Goal: Find specific page/section: Find specific page/section

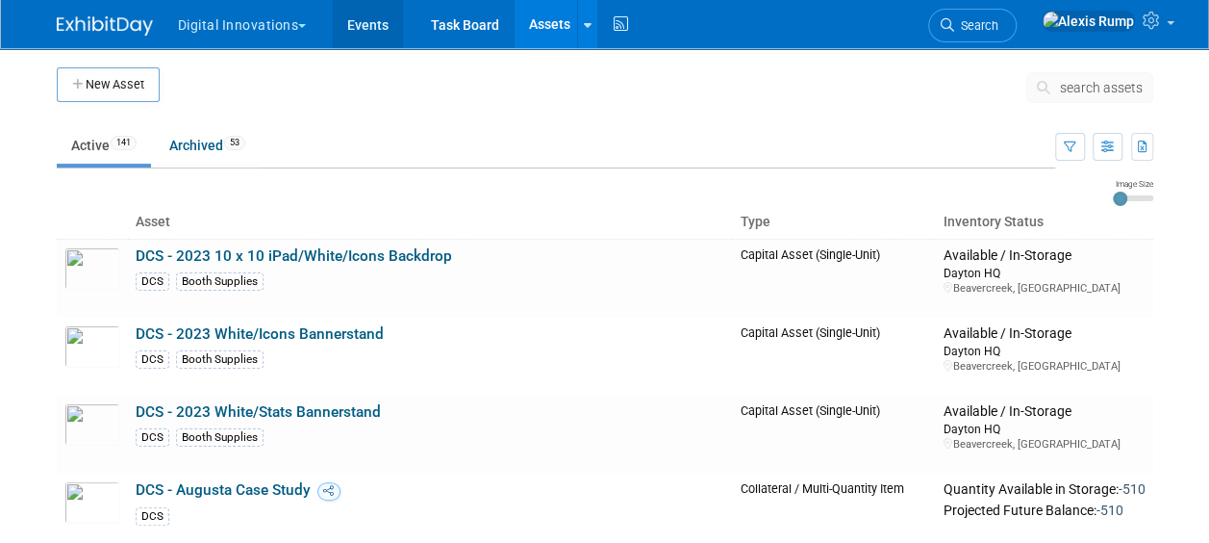
click at [387, 33] on link "Events" at bounding box center [368, 24] width 70 height 48
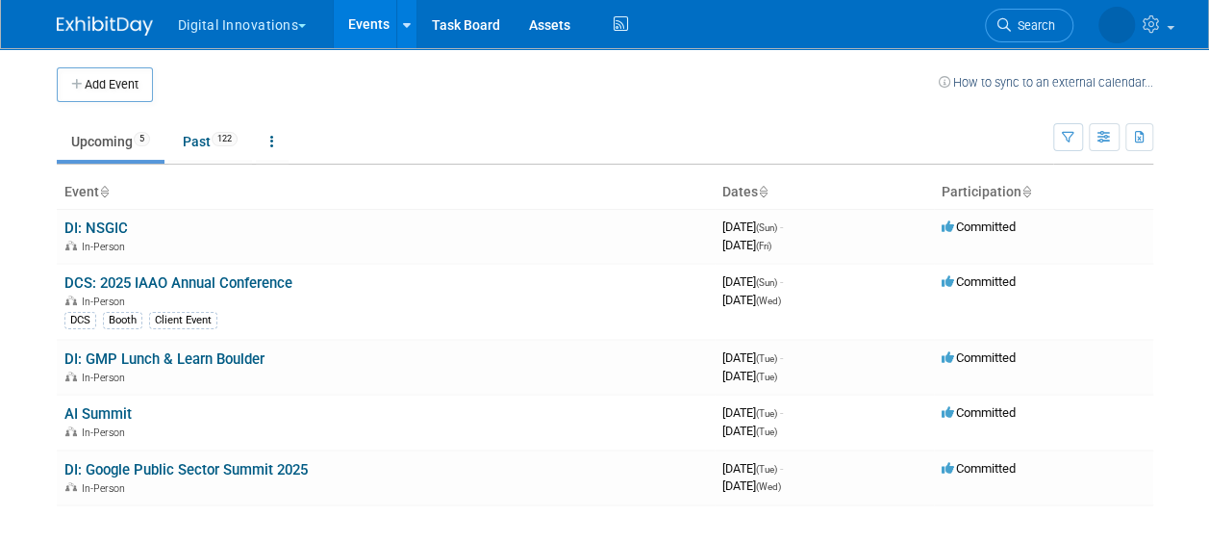
click at [306, 19] on button "Digital Innovations" at bounding box center [253, 21] width 155 height 42
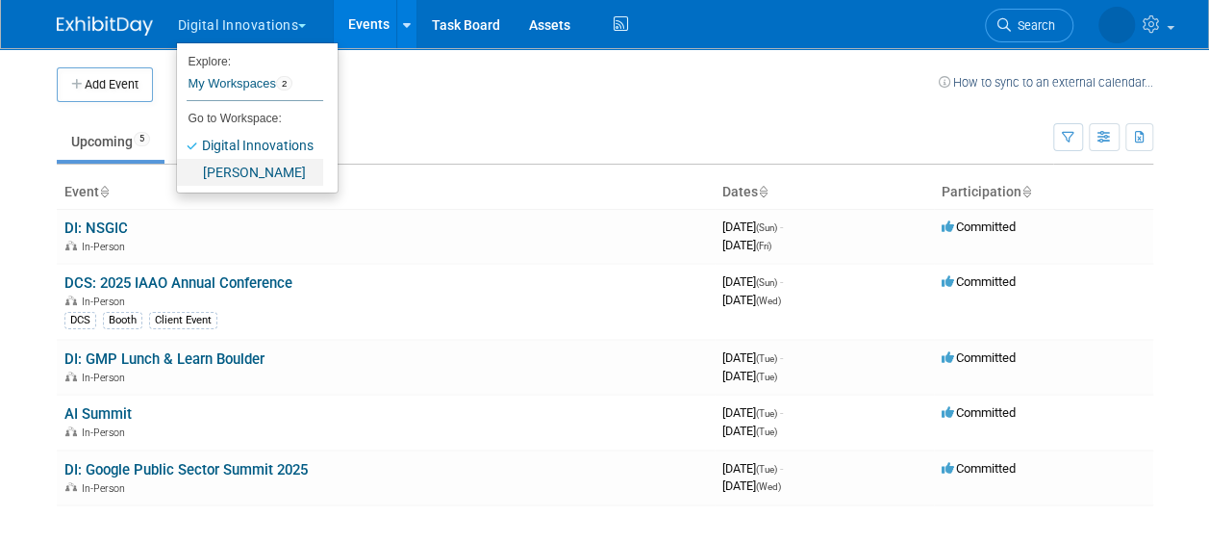
click at [260, 167] on link "[PERSON_NAME]" at bounding box center [250, 172] width 146 height 27
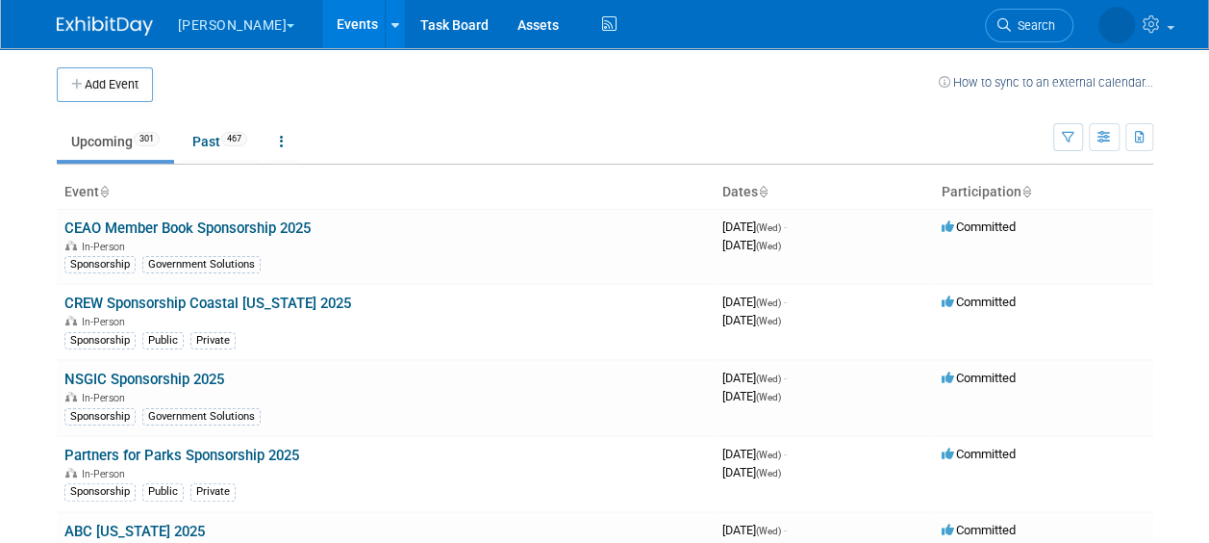
scroll to position [5357, 0]
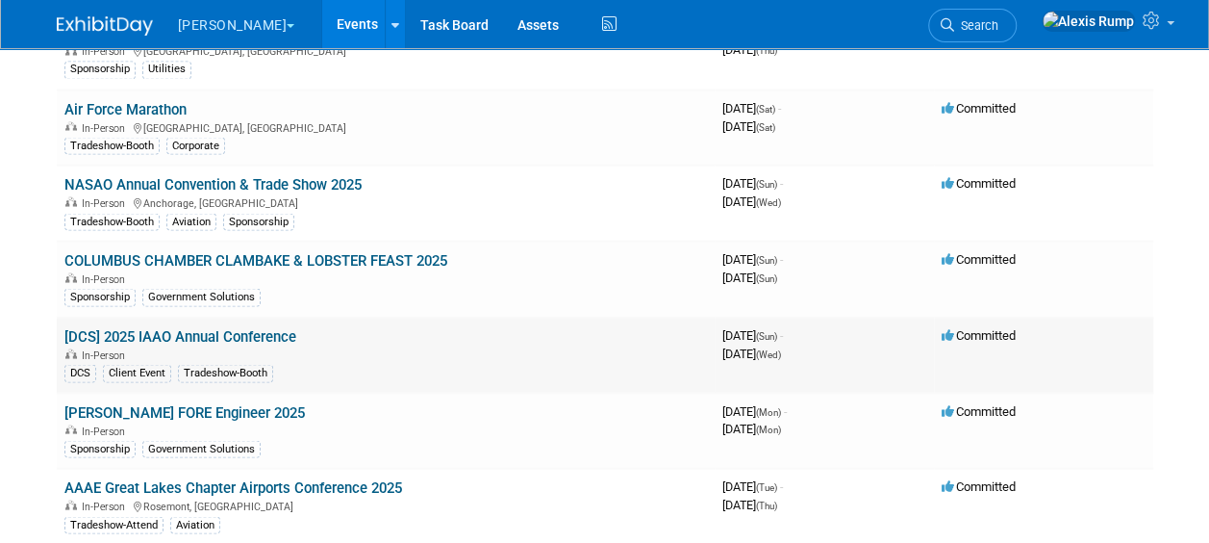
click at [228, 327] on link "[DCS] 2025 IAAO Annual Conference" at bounding box center [180, 335] width 232 height 17
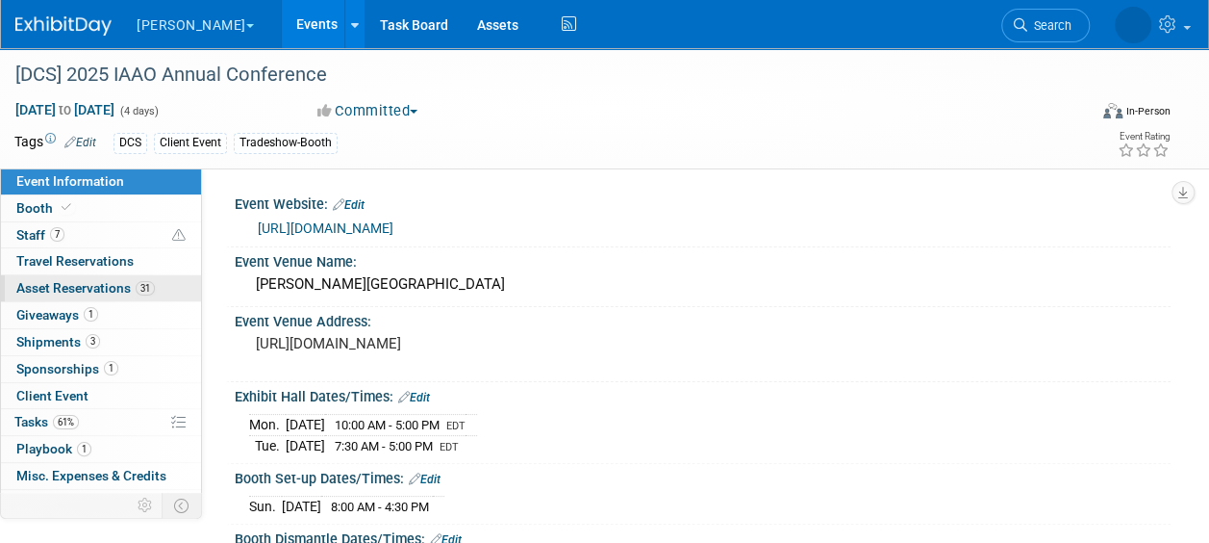
click at [108, 286] on span "Asset Reservations 31" at bounding box center [85, 287] width 139 height 15
